Goal: Check status

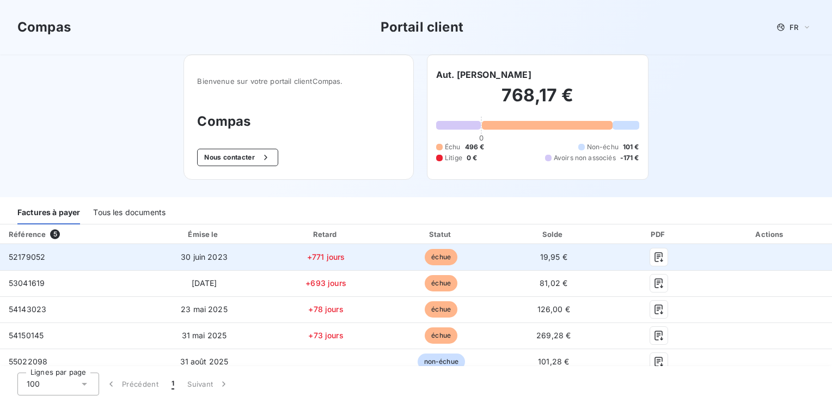
scroll to position [54, 0]
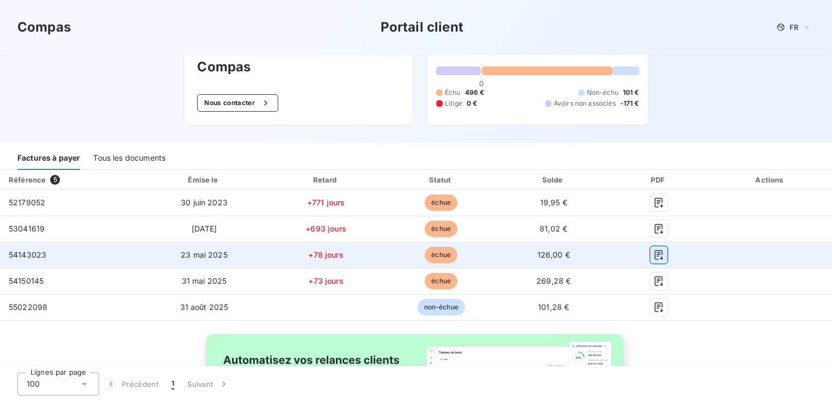
click at [654, 254] on icon "button" at bounding box center [659, 254] width 11 height 11
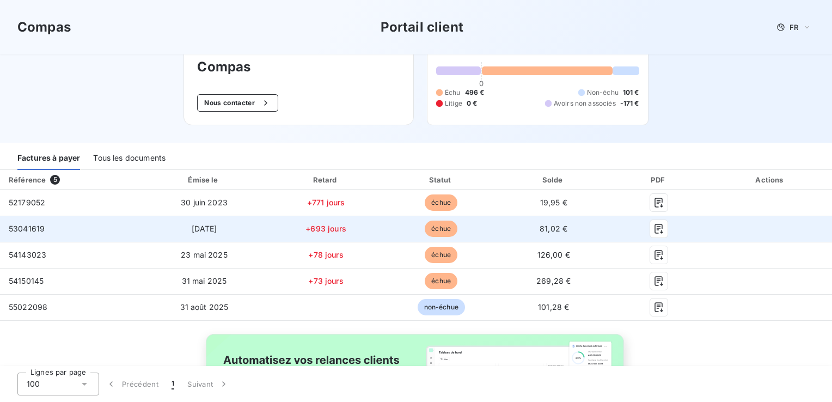
click at [433, 231] on span "échue" at bounding box center [441, 229] width 33 height 16
click at [654, 230] on icon "button" at bounding box center [659, 228] width 11 height 11
click at [654, 229] on icon "button" at bounding box center [659, 228] width 11 height 11
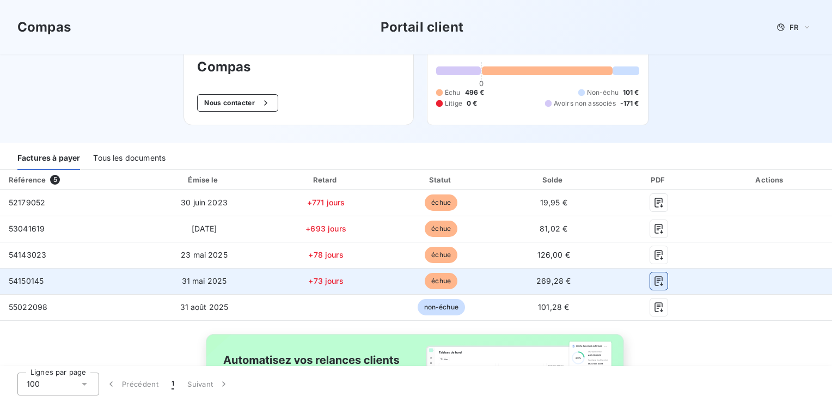
click at [655, 282] on icon "button" at bounding box center [659, 281] width 8 height 10
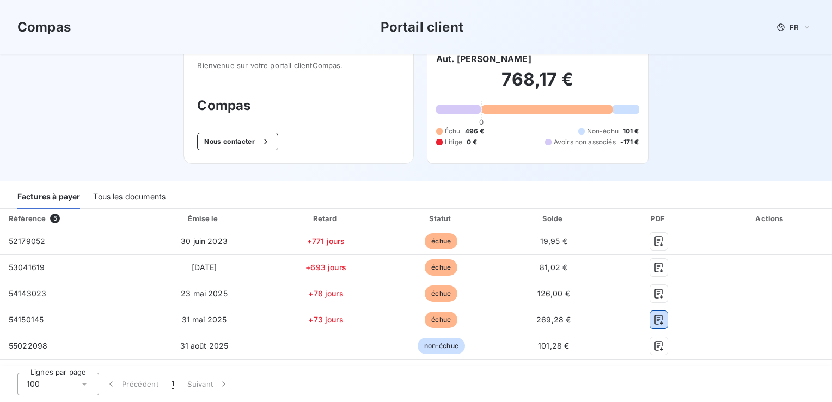
scroll to position [0, 0]
